Goal: Task Accomplishment & Management: Complete application form

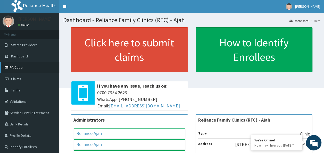
click at [20, 66] on link "PA Code" at bounding box center [29, 67] width 59 height 11
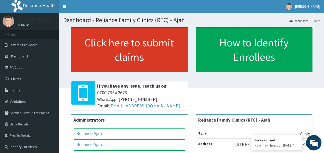
click at [97, 54] on link "Click here to submit claims" at bounding box center [129, 49] width 117 height 45
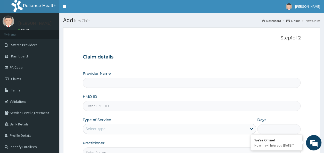
type input "Reliance Family Clinics (RFC) - Ajah"
click at [111, 107] on input "HMO ID" at bounding box center [192, 106] width 218 height 10
paste input "MRD/10001/A"
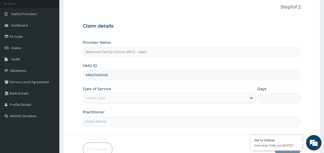
scroll to position [58, 0]
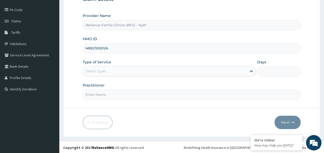
type input "MRD/10001/A"
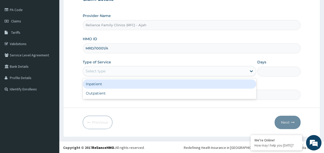
click at [167, 96] on div "Outpatient" at bounding box center [170, 93] width 174 height 9
type input "1"
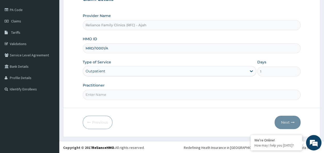
click at [148, 94] on input "Practitioner" at bounding box center [192, 95] width 218 height 10
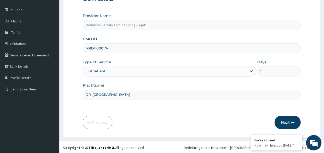
type input "DR. LOCUM"
click at [293, 122] on icon "button" at bounding box center [293, 123] width 4 height 4
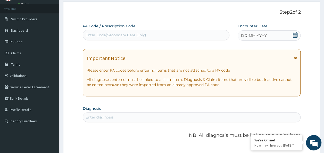
scroll to position [26, 0]
click at [277, 31] on div "DD-MM-YYYY" at bounding box center [269, 35] width 63 height 10
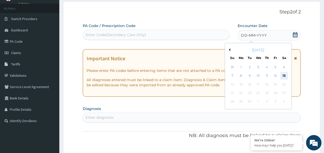
click at [284, 76] on div "13" at bounding box center [284, 76] width 8 height 8
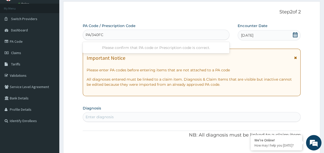
type input "PA/340FC4"
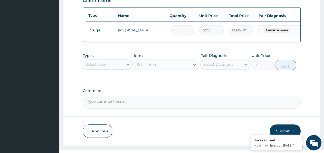
scroll to position [197, 0]
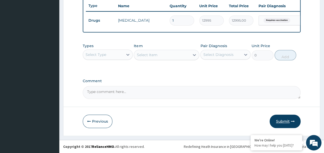
click at [293, 121] on icon "button" at bounding box center [293, 122] width 4 height 4
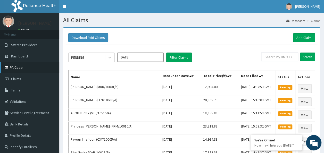
click at [13, 69] on link "PA Code" at bounding box center [29, 67] width 59 height 11
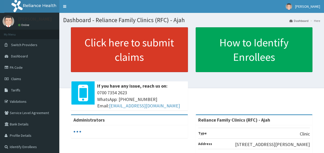
click at [138, 51] on link "Click here to submit claims" at bounding box center [129, 49] width 117 height 45
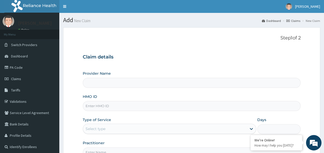
type input "Reliance Family Clinics (RFC) - Ajah"
click at [121, 108] on input "HMO ID" at bounding box center [192, 106] width 218 height 10
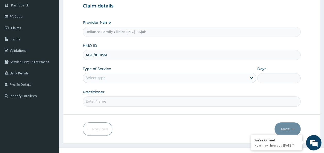
scroll to position [54, 0]
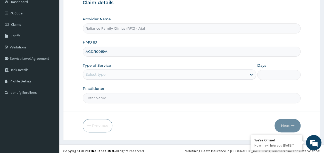
type input "AGD/10015/A"
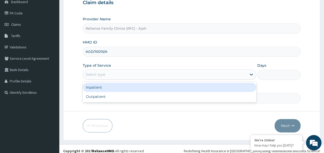
click at [202, 99] on div "Outpatient" at bounding box center [170, 96] width 174 height 9
type input "1"
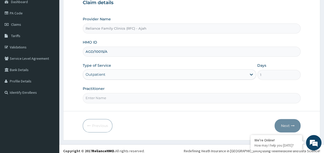
click at [188, 99] on input "Practitioner" at bounding box center [192, 98] width 218 height 10
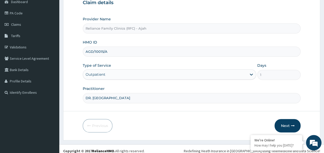
type input "DR. LOCUM"
click at [290, 123] on button "Next" at bounding box center [288, 125] width 26 height 13
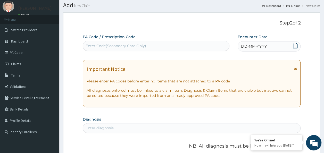
scroll to position [13, 0]
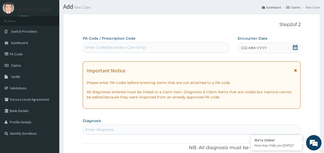
click at [271, 50] on div "DD-MM-YYYY" at bounding box center [269, 48] width 63 height 10
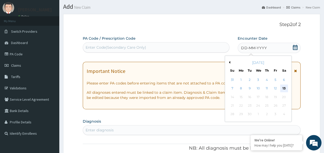
click at [284, 88] on div "13" at bounding box center [284, 89] width 8 height 8
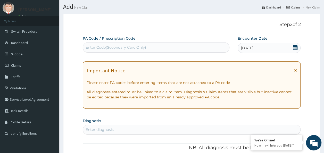
paste input "PA/0C18D6"
type input "PA/0C18D6"
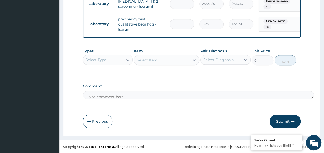
scroll to position [253, 0]
click at [288, 122] on button "Submit" at bounding box center [285, 121] width 31 height 13
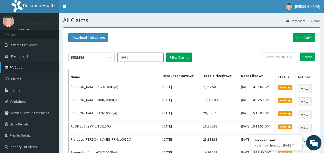
click at [12, 69] on link "PA Code" at bounding box center [29, 67] width 59 height 11
